Goal: Navigation & Orientation: Find specific page/section

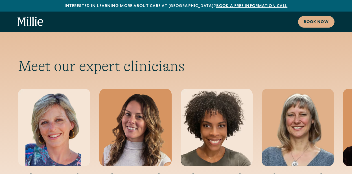
scroll to position [2030, 0]
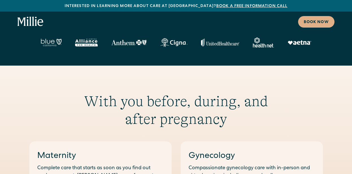
scroll to position [0, 0]
